Goal: Find contact information: Find contact information

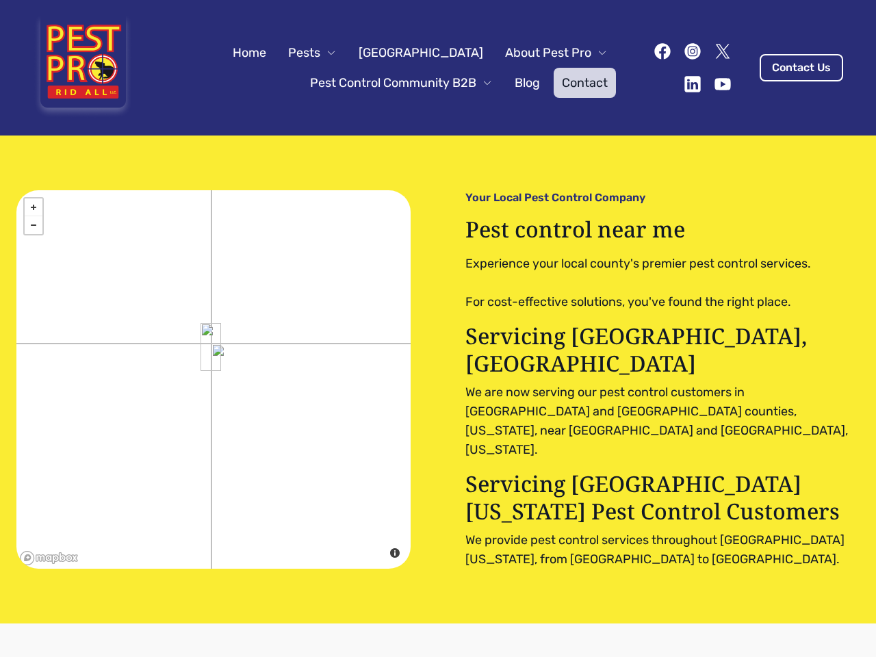
click at [438, 328] on div "+ − close © Mapbox © OpenStreetMap Improve this map Your Local Pest Control Com…" at bounding box center [437, 379] width 843 height 378
click at [320, 53] on span "Pests" at bounding box center [304, 52] width 32 height 19
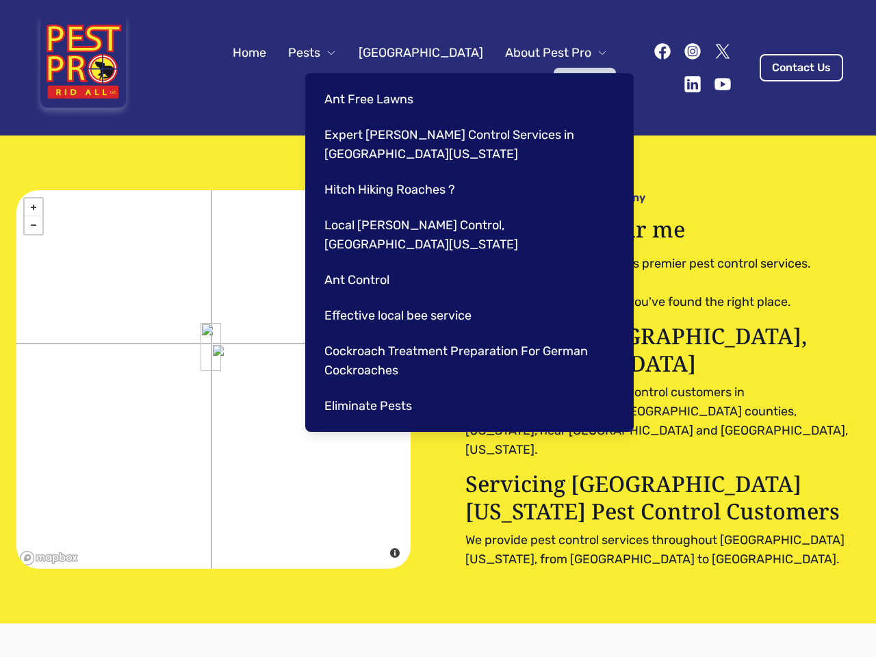
click at [542, 53] on span "About Pest Pro" at bounding box center [548, 52] width 86 height 19
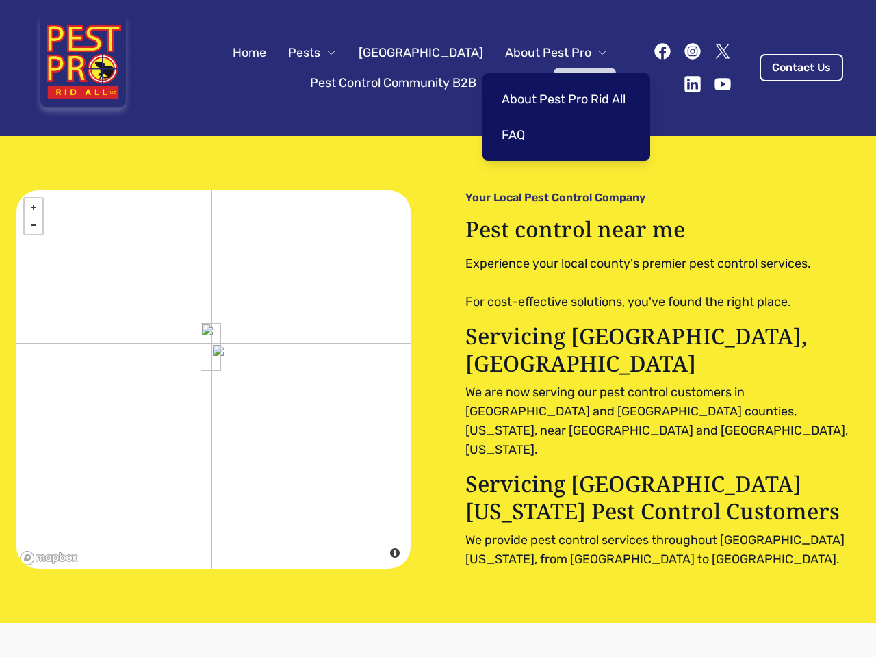
click at [387, 83] on span "Pest Control Community B2B" at bounding box center [393, 82] width 166 height 19
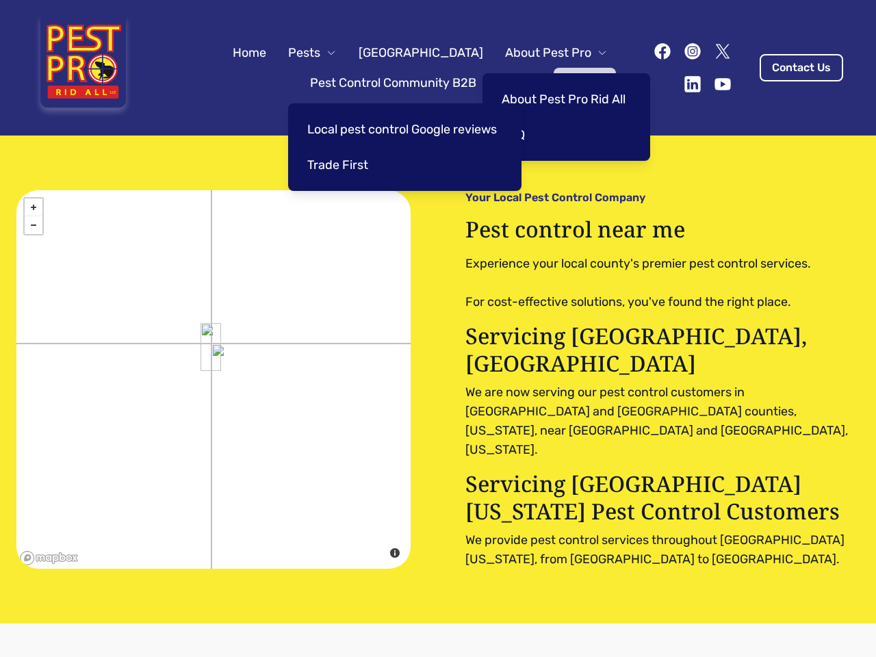
click at [211, 346] on img at bounding box center [210, 347] width 21 height 48
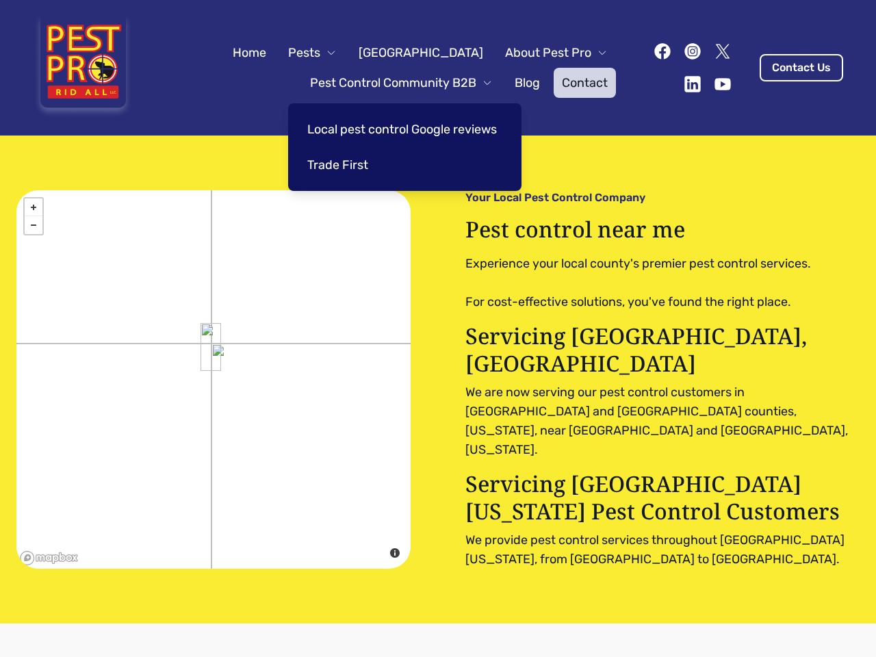
click at [34, 207] on link "+" at bounding box center [34, 207] width 18 height 18
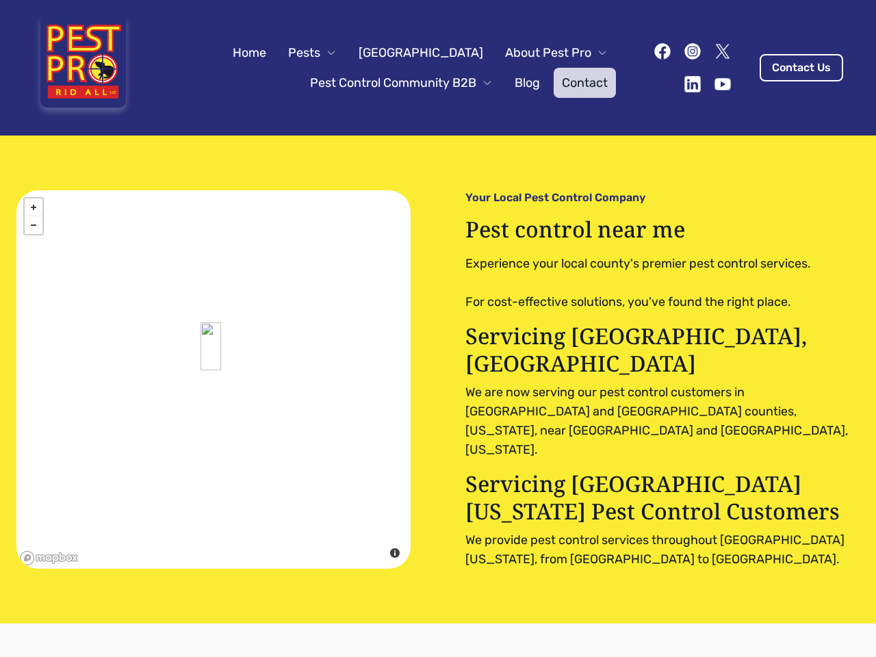
click at [34, 225] on link "−" at bounding box center [34, 225] width 18 height 18
click at [298, 487] on div "+ − close © Mapbox © OpenStreetMap Improve this map" at bounding box center [213, 379] width 394 height 378
